Goal: Information Seeking & Learning: Learn about a topic

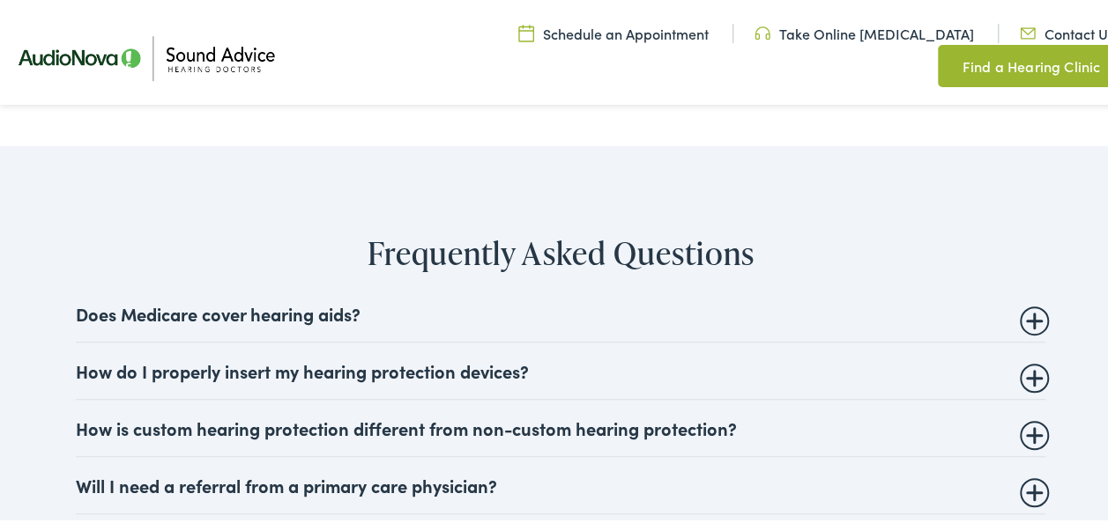
scroll to position [3714, 0]
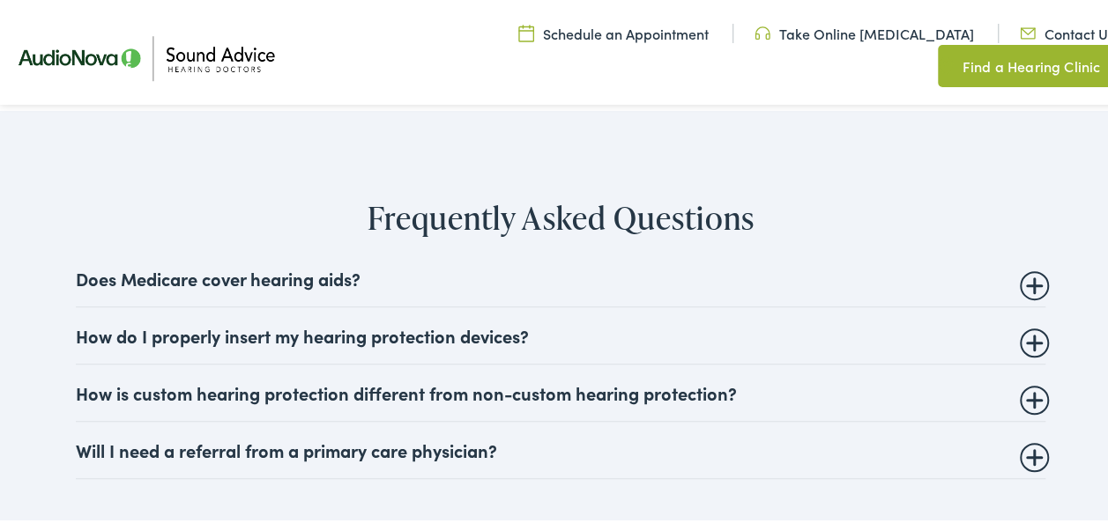
click at [384, 381] on summary "How is custom hearing protection different from non-custom hearing protection?" at bounding box center [560, 389] width 969 height 21
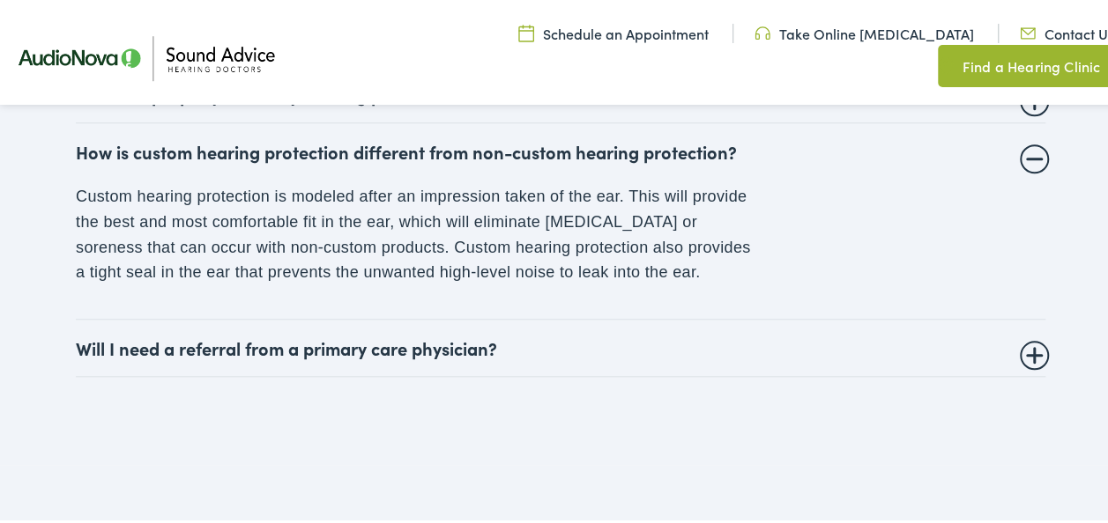
scroll to position [3972, 0]
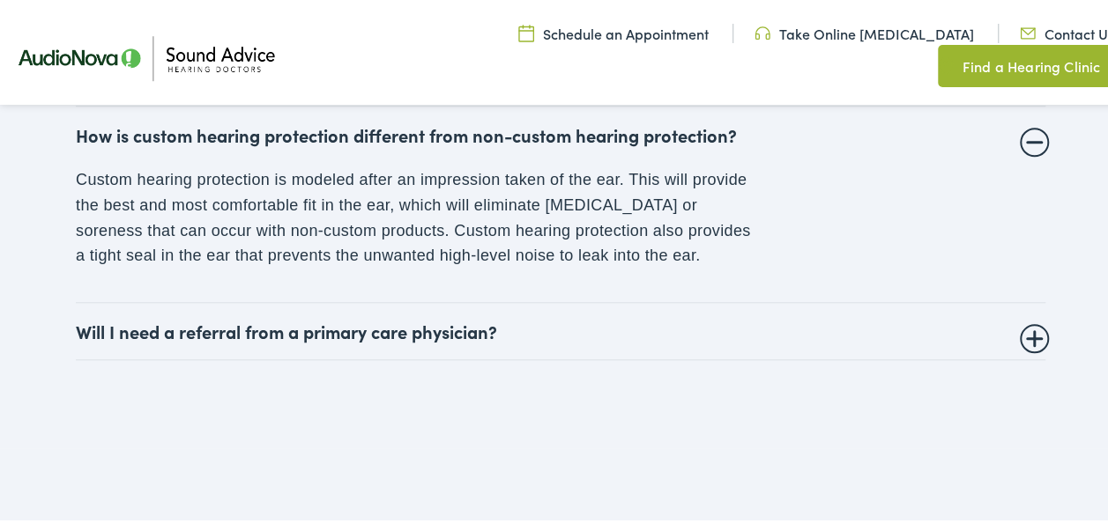
click at [478, 320] on summary "Will I need a referral from a primary care physician?" at bounding box center [560, 327] width 969 height 21
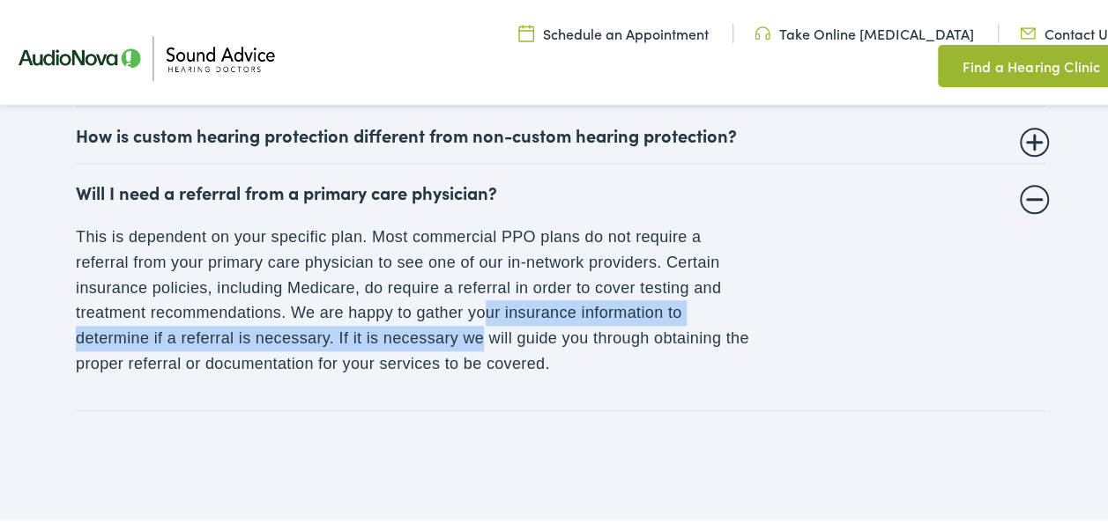
click at [478, 316] on p "This is dependent on your specific plan. Most commercial PPO plans do not requi…" at bounding box center [415, 297] width 679 height 152
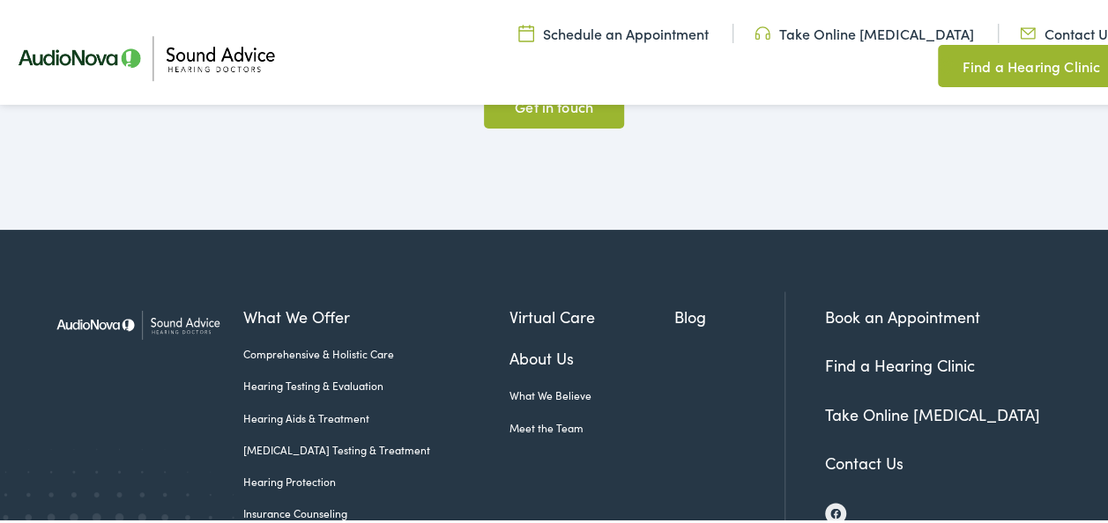
scroll to position [4595, 0]
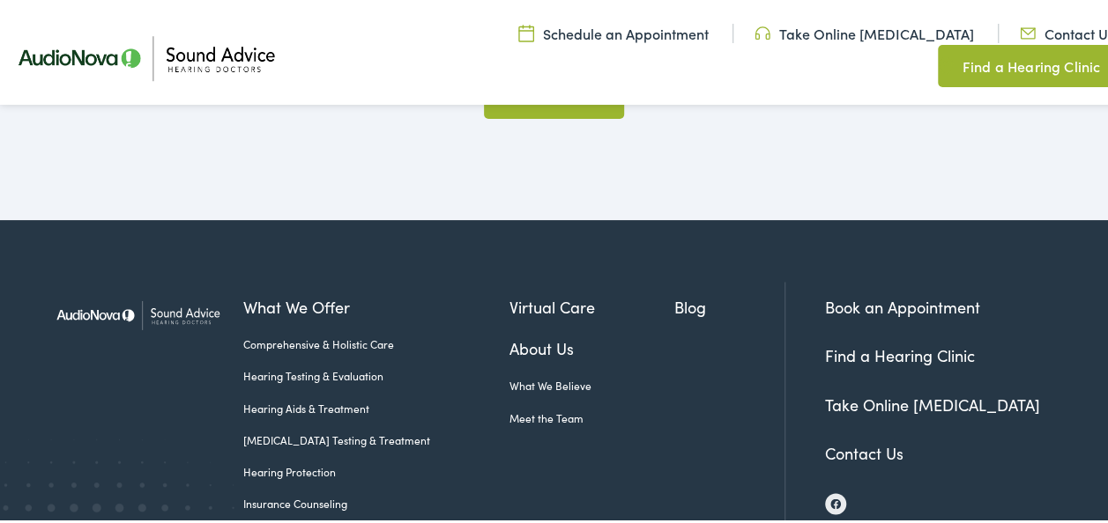
click at [1100, 495] on footer "What We Offer Comprehensive & Holistic Care Hearing Testing & Evaluation Hearin…" at bounding box center [560, 433] width 1121 height 433
click at [540, 384] on link "What We Believe" at bounding box center [591, 383] width 165 height 16
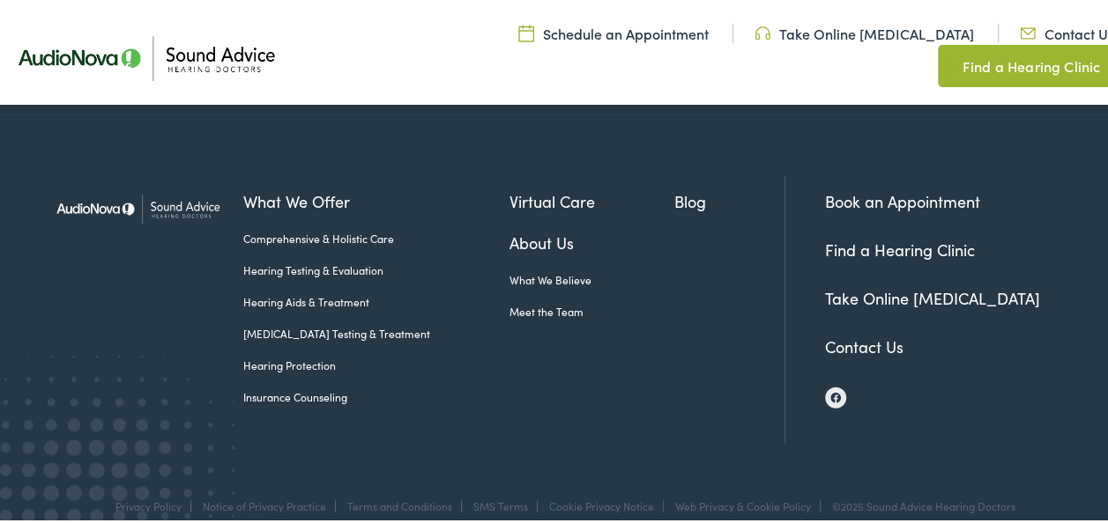
scroll to position [2120, 0]
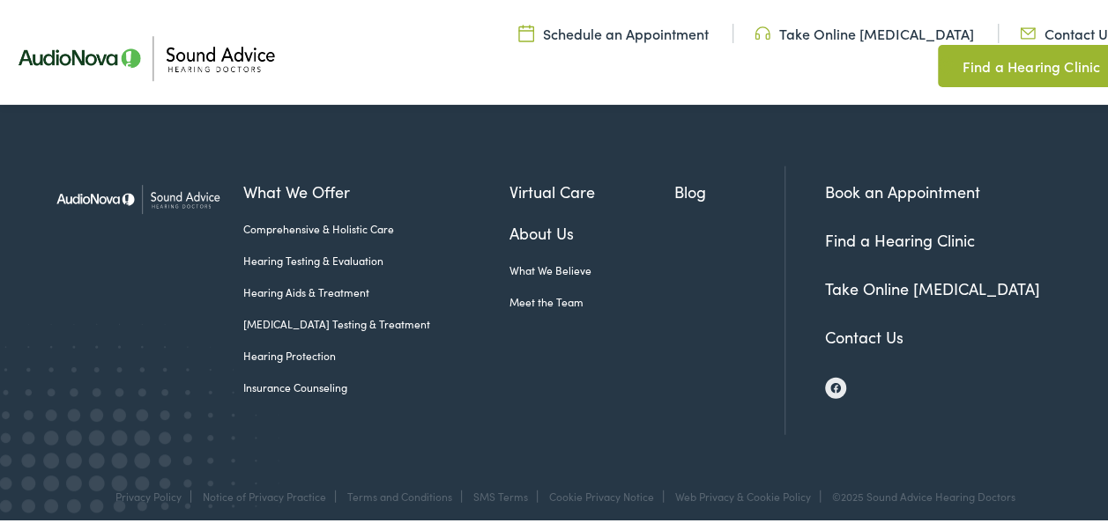
click at [513, 291] on link "Meet the Team" at bounding box center [591, 299] width 165 height 16
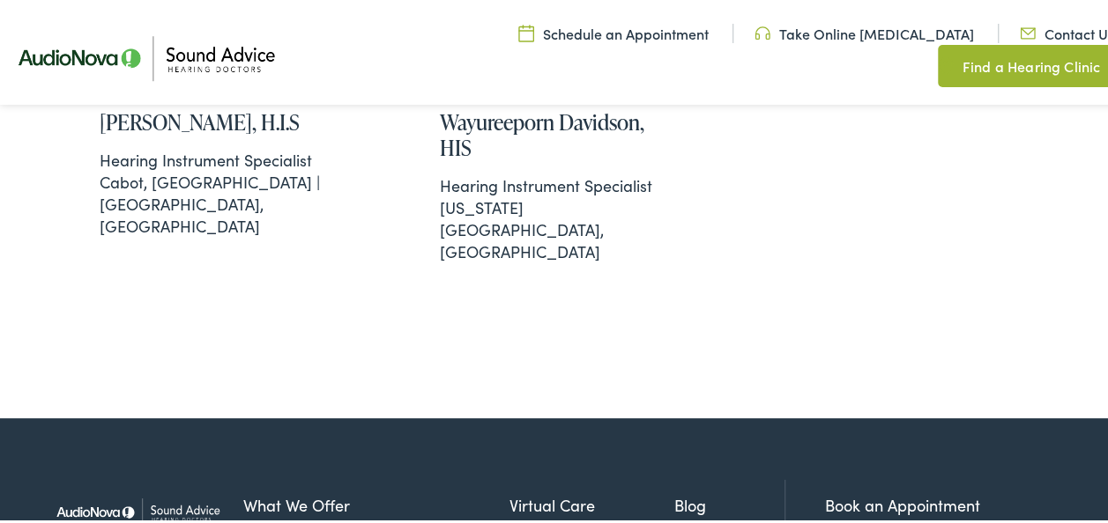
scroll to position [2476, 0]
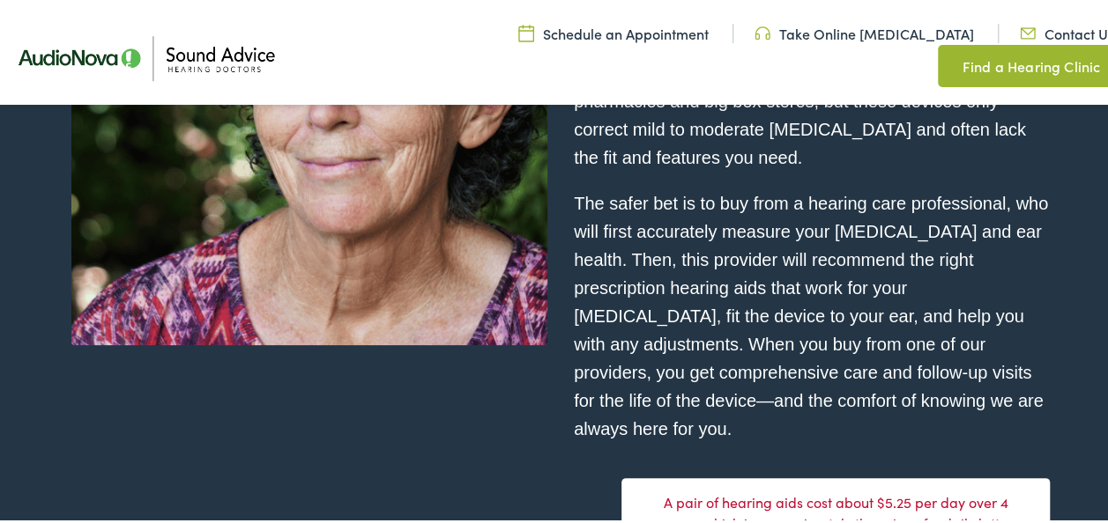
scroll to position [4805, 0]
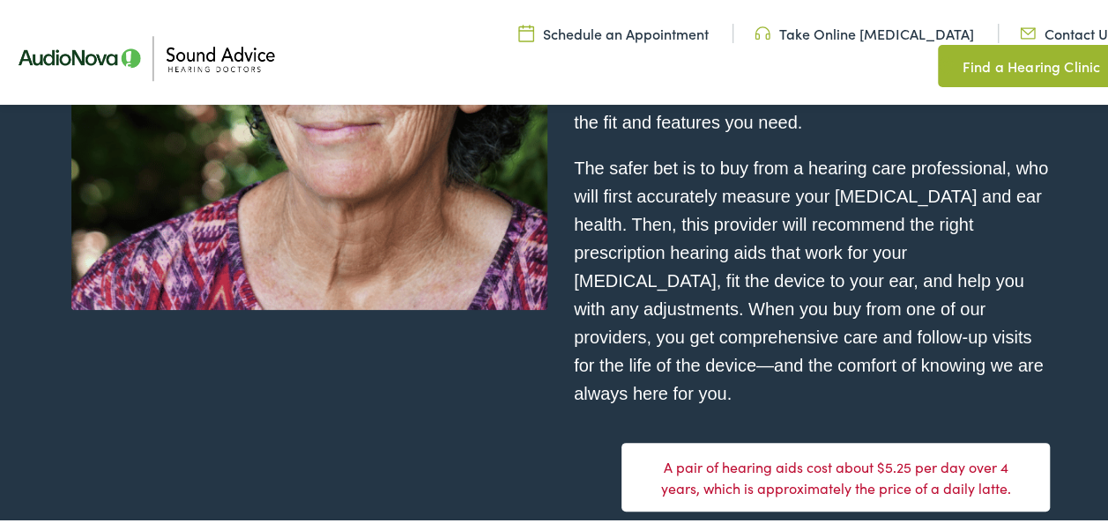
click at [1105, 511] on section "What do hearing aids cost? You can buy hearing aids over-the-counter online or …" at bounding box center [560, 525] width 1121 height 1429
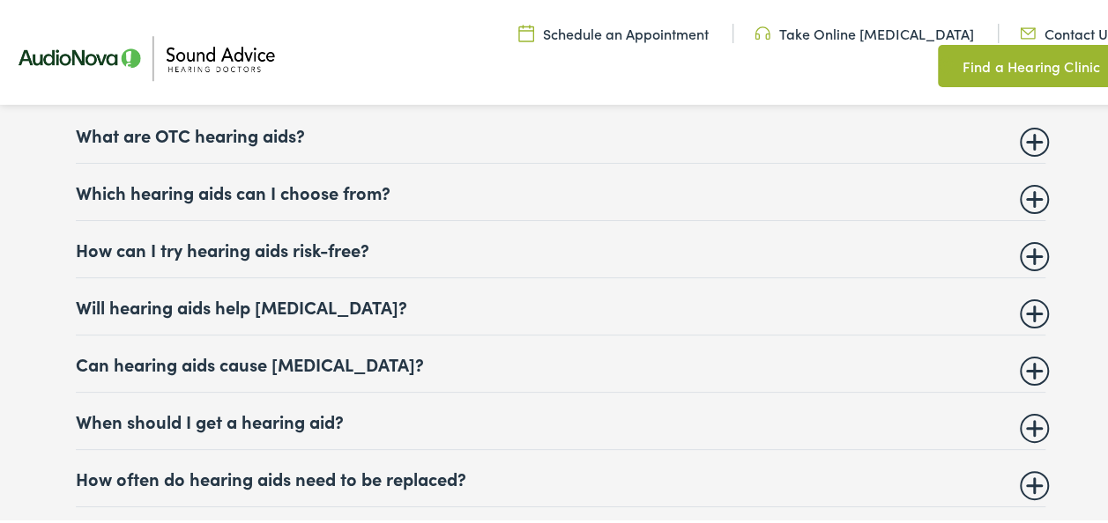
scroll to position [6732, 0]
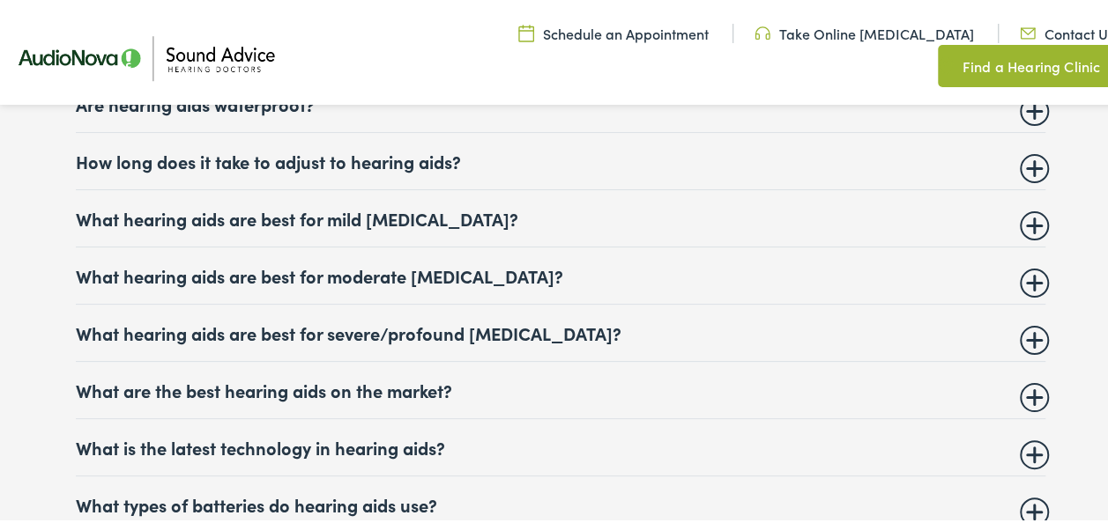
scroll to position [7202, 0]
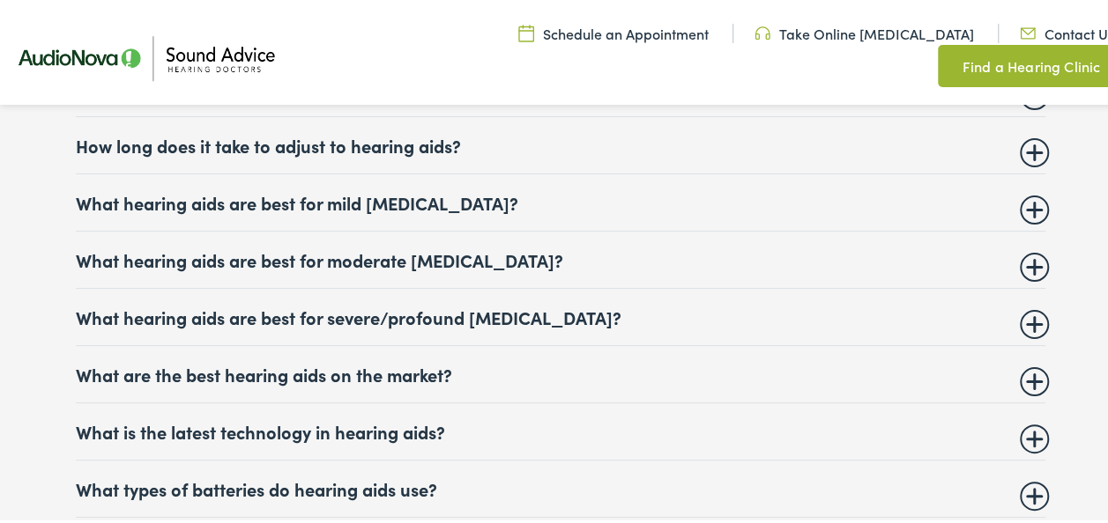
click at [407, 378] on summary "What are the best hearing aids on the market?" at bounding box center [560, 370] width 969 height 21
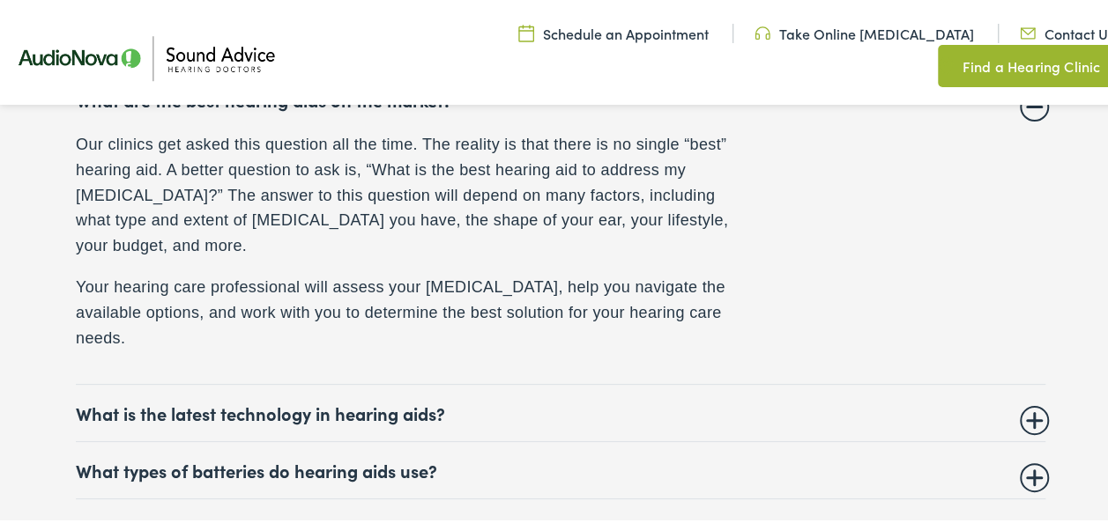
scroll to position [7484, 0]
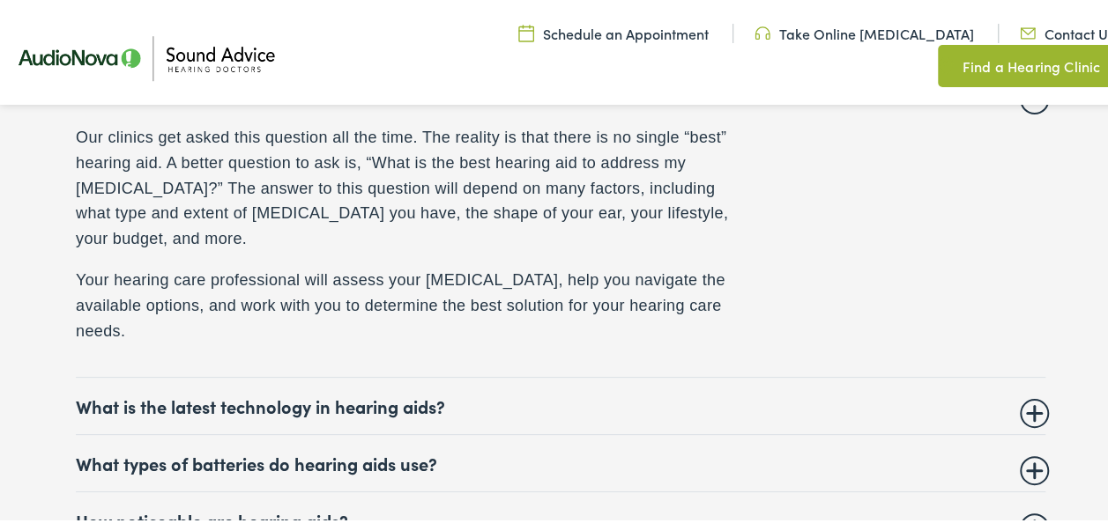
click at [428, 392] on summary "What is the latest technology in hearing aids?" at bounding box center [560, 402] width 969 height 21
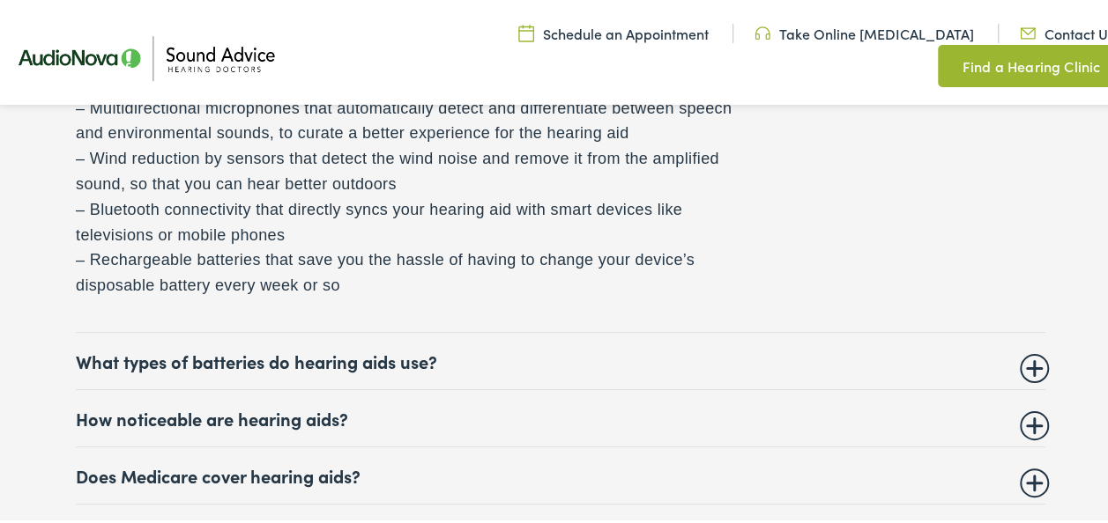
scroll to position [7649, 0]
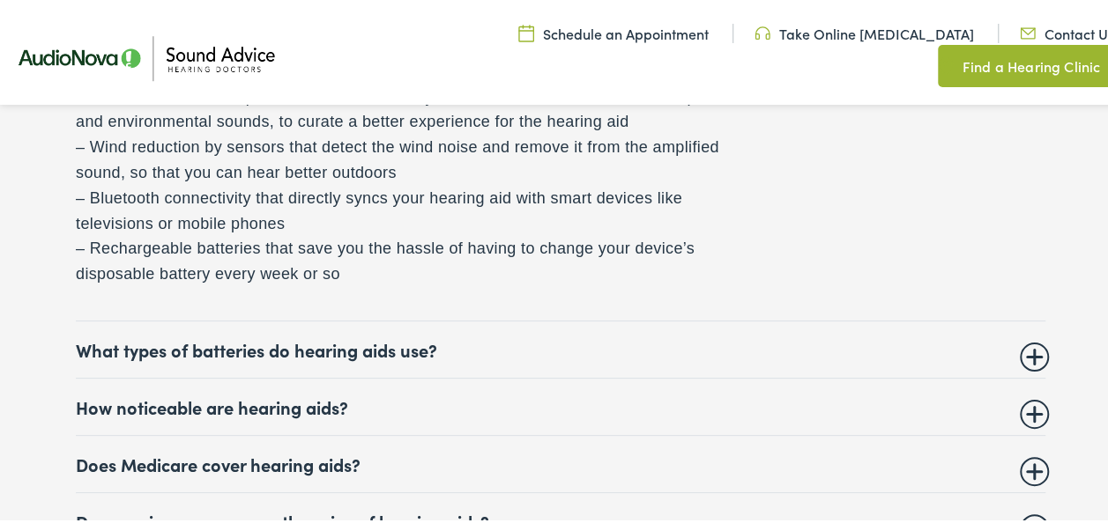
click at [368, 349] on summary "What types of batteries do hearing aids use?" at bounding box center [560, 346] width 969 height 21
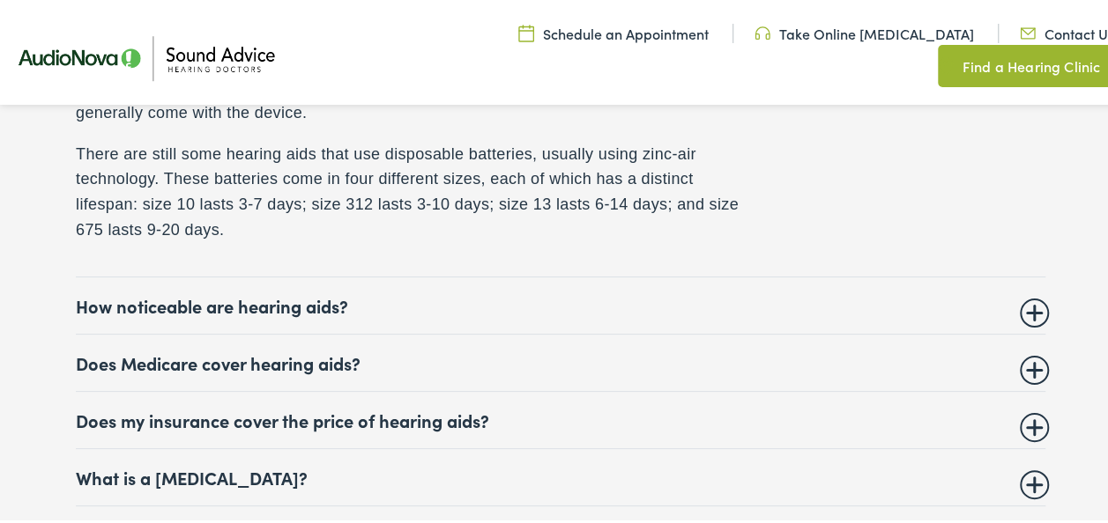
scroll to position [7627, 0]
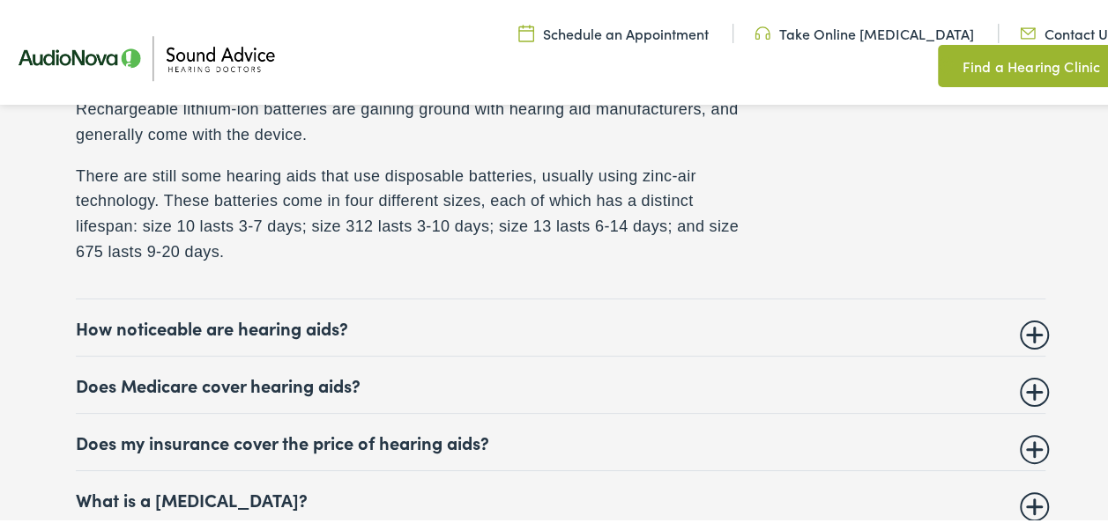
click at [242, 379] on summary "Does Medicare cover hearing aids?" at bounding box center [560, 381] width 969 height 21
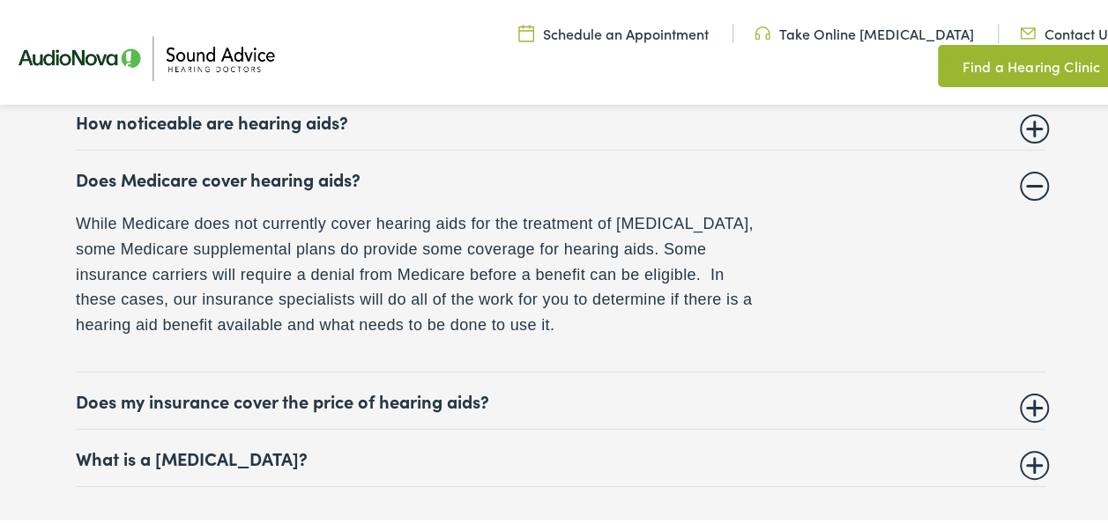
click at [287, 395] on summary "Does my insurance cover the price of hearing aids?" at bounding box center [560, 397] width 969 height 21
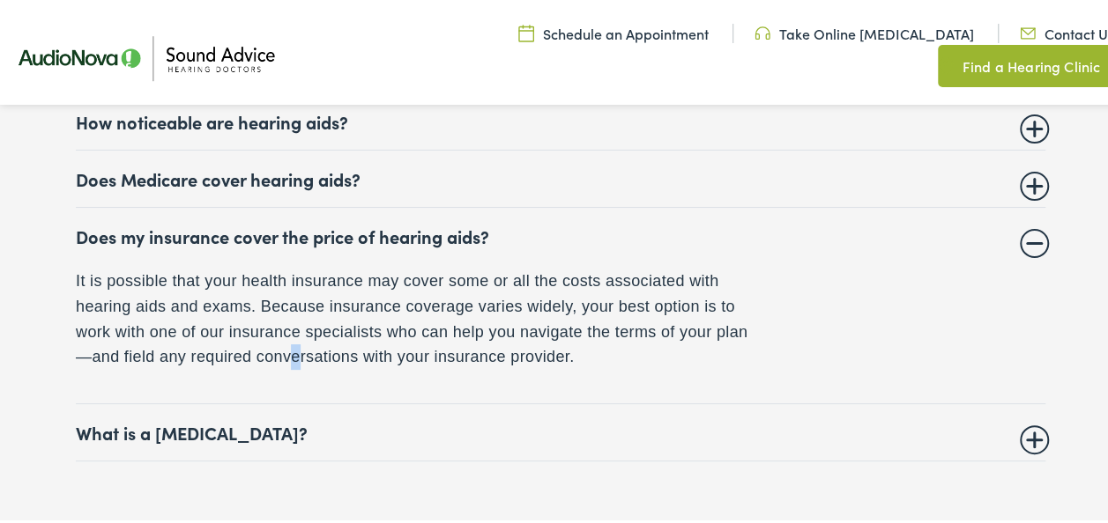
drag, startPoint x: 287, startPoint y: 395, endPoint x: 289, endPoint y: 377, distance: 17.7
click at [289, 377] on details "Does my insurance cover the price of hearing aids? It is possible that your hea…" at bounding box center [560, 302] width 969 height 197
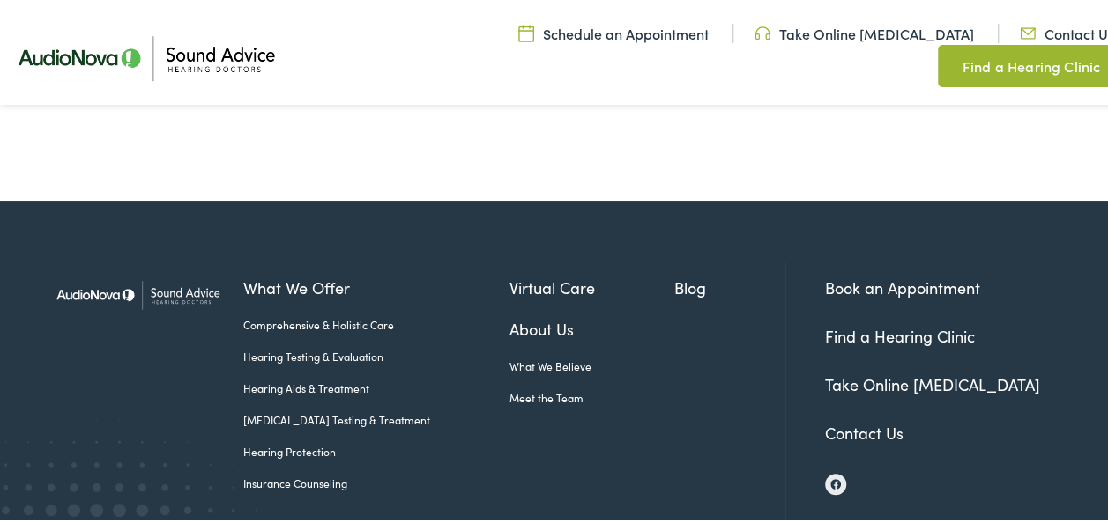
scroll to position [8367, 0]
